Goal: Find specific page/section

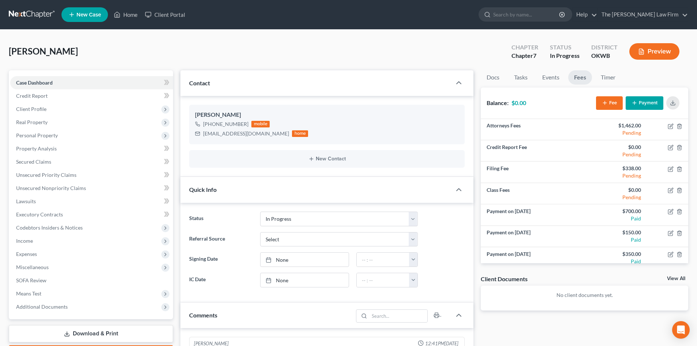
select select "4"
select select "0"
click at [531, 16] on input "search" at bounding box center [526, 15] width 67 height 14
type input "[PERSON_NAME]"
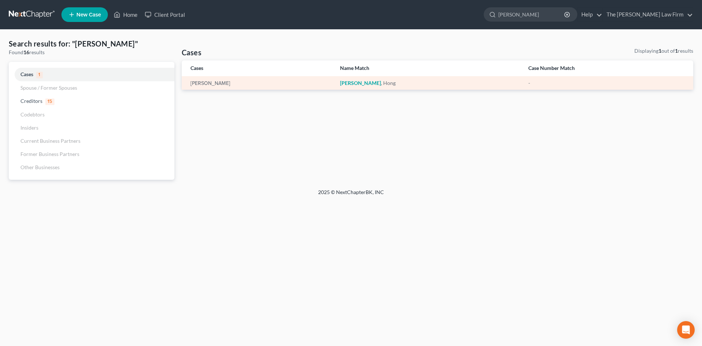
click at [347, 84] on em "[PERSON_NAME]" at bounding box center [360, 83] width 41 height 6
click at [206, 83] on link "[PERSON_NAME]" at bounding box center [211, 83] width 40 height 5
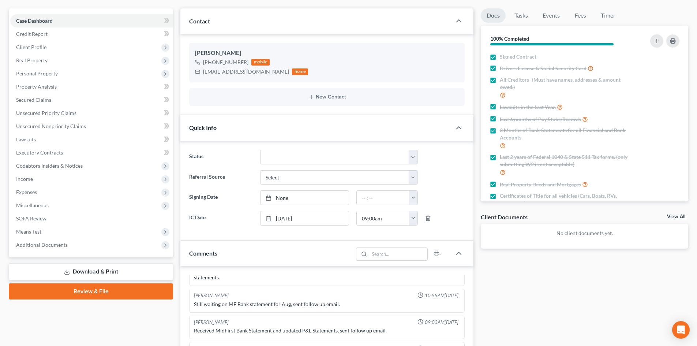
scroll to position [37, 0]
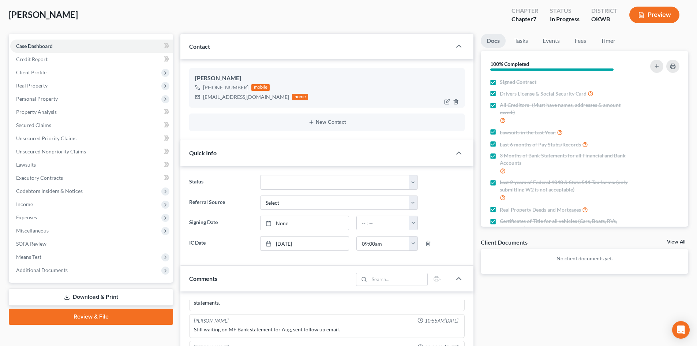
click at [405, 83] on div "[PHONE_NUMBER] mobile [EMAIL_ADDRESS][DOMAIN_NAME] home" at bounding box center [327, 92] width 264 height 19
click at [531, 314] on div "Docs Tasks Events Fees Timer 100% Completed Nothing here yet! Signed Contract D…" at bounding box center [584, 296] width 215 height 524
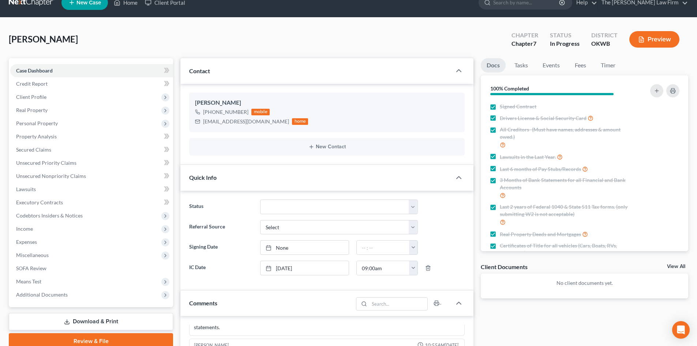
scroll to position [0, 0]
